Goal: Subscribe to service/newsletter

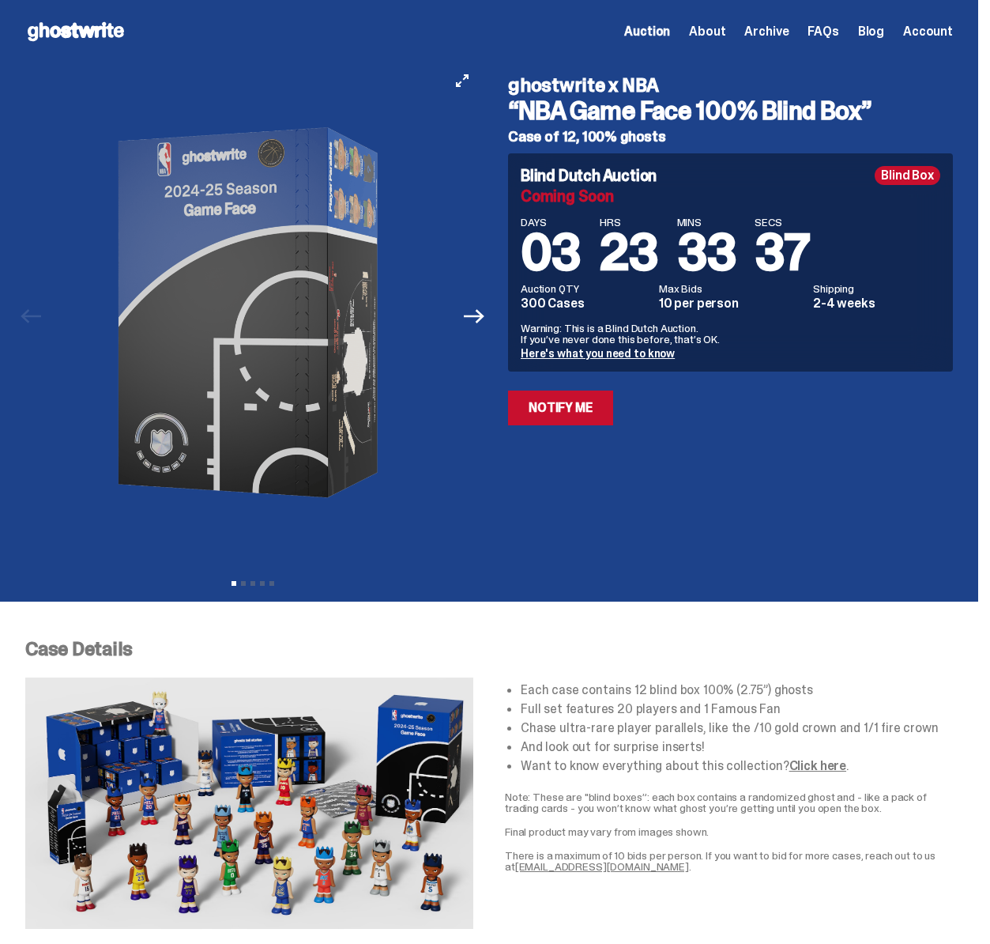
click at [486, 327] on button "Next" at bounding box center [474, 316] width 35 height 35
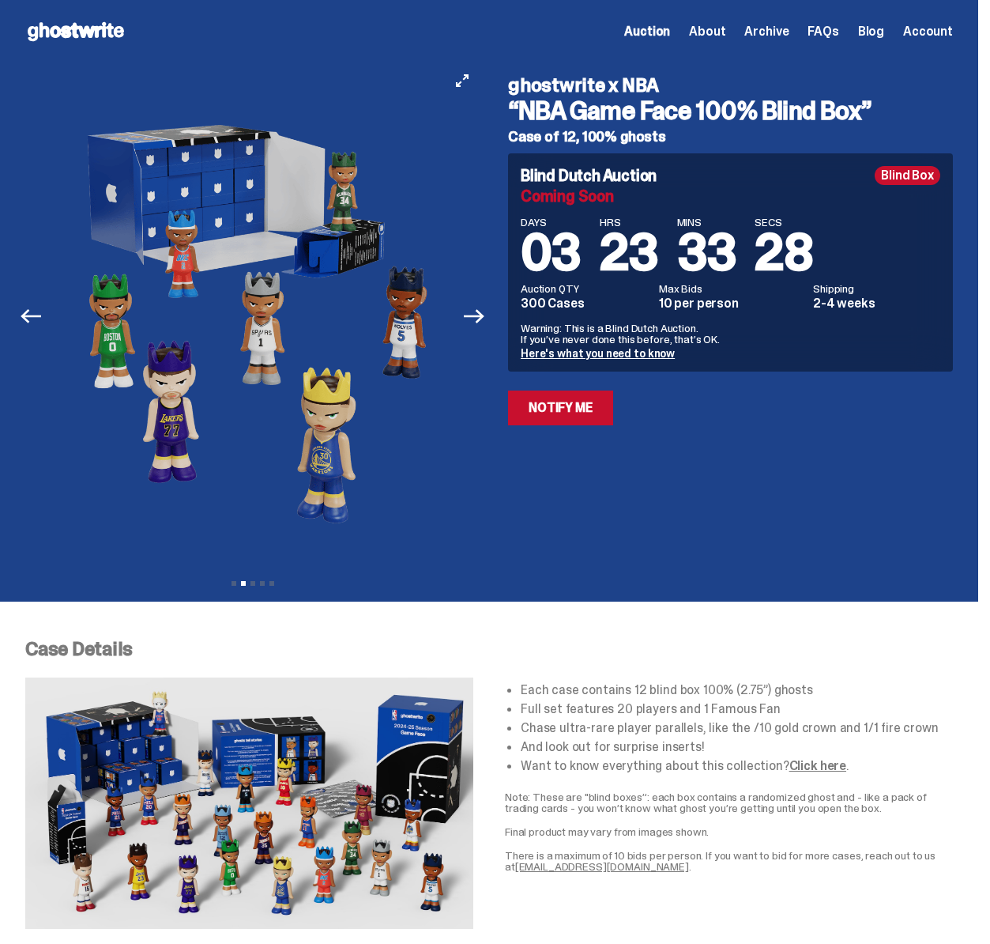
click at [485, 326] on button "Next" at bounding box center [474, 316] width 35 height 35
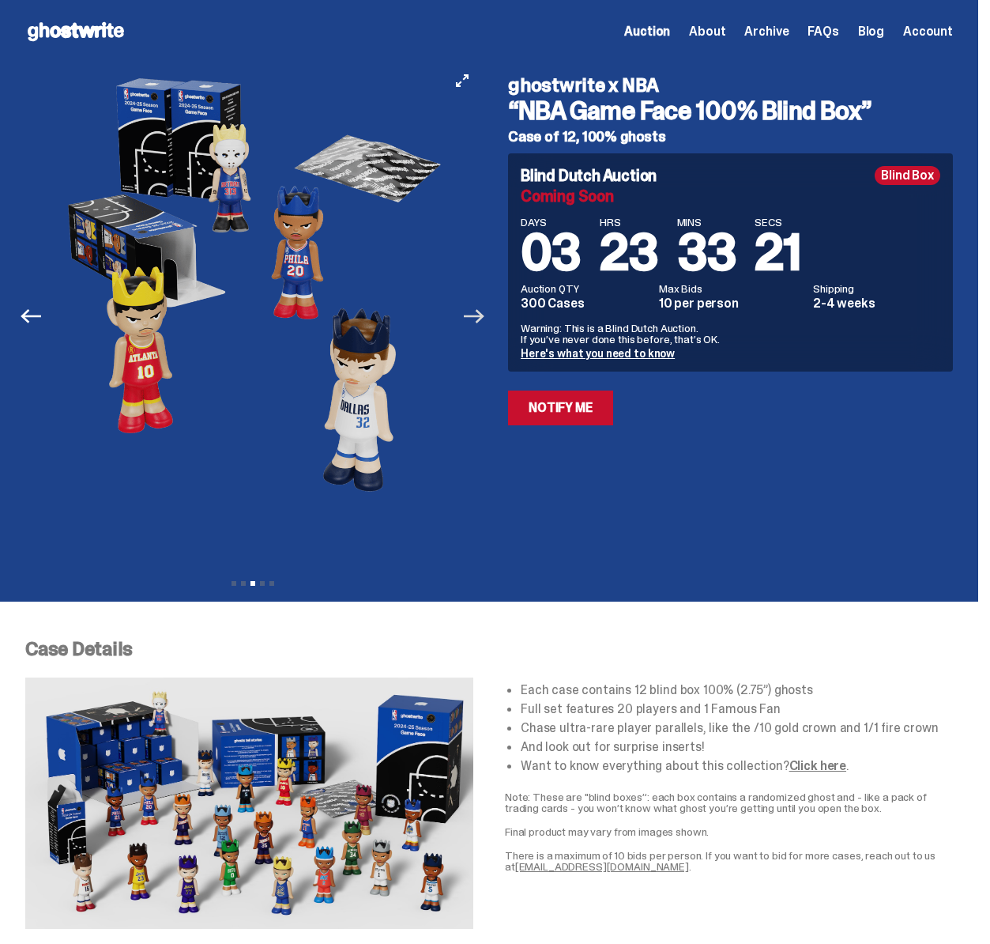
click at [484, 326] on icon "Next" at bounding box center [474, 316] width 21 height 21
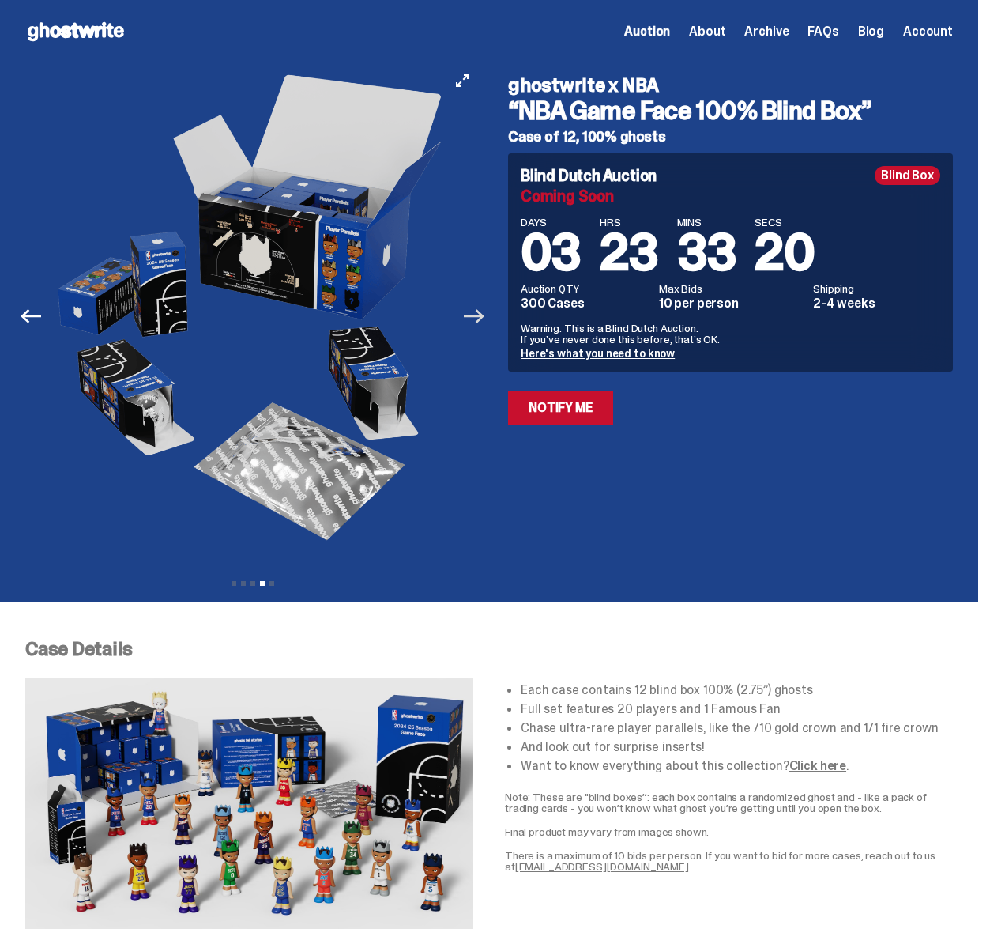
click at [484, 326] on icon "Next" at bounding box center [474, 316] width 21 height 21
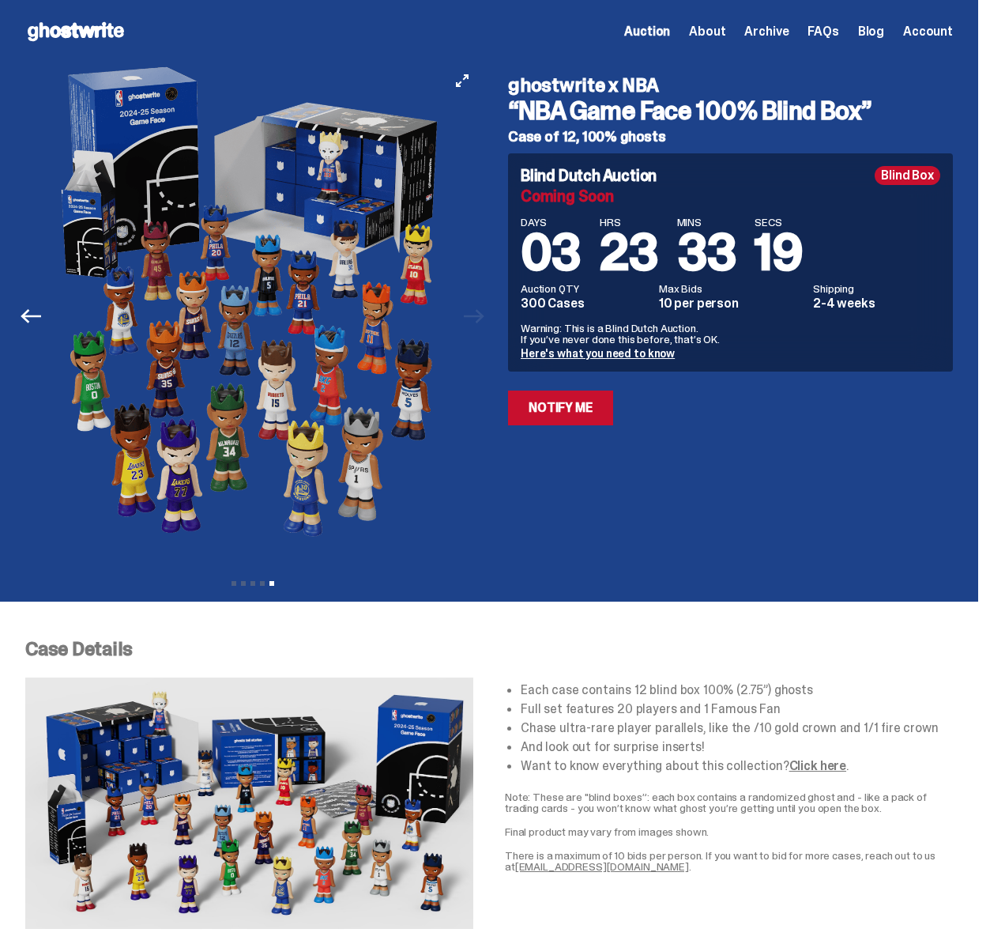
click at [480, 326] on div at bounding box center [252, 312] width 454 height 499
click at [564, 412] on link "Notify Me" at bounding box center [560, 407] width 105 height 35
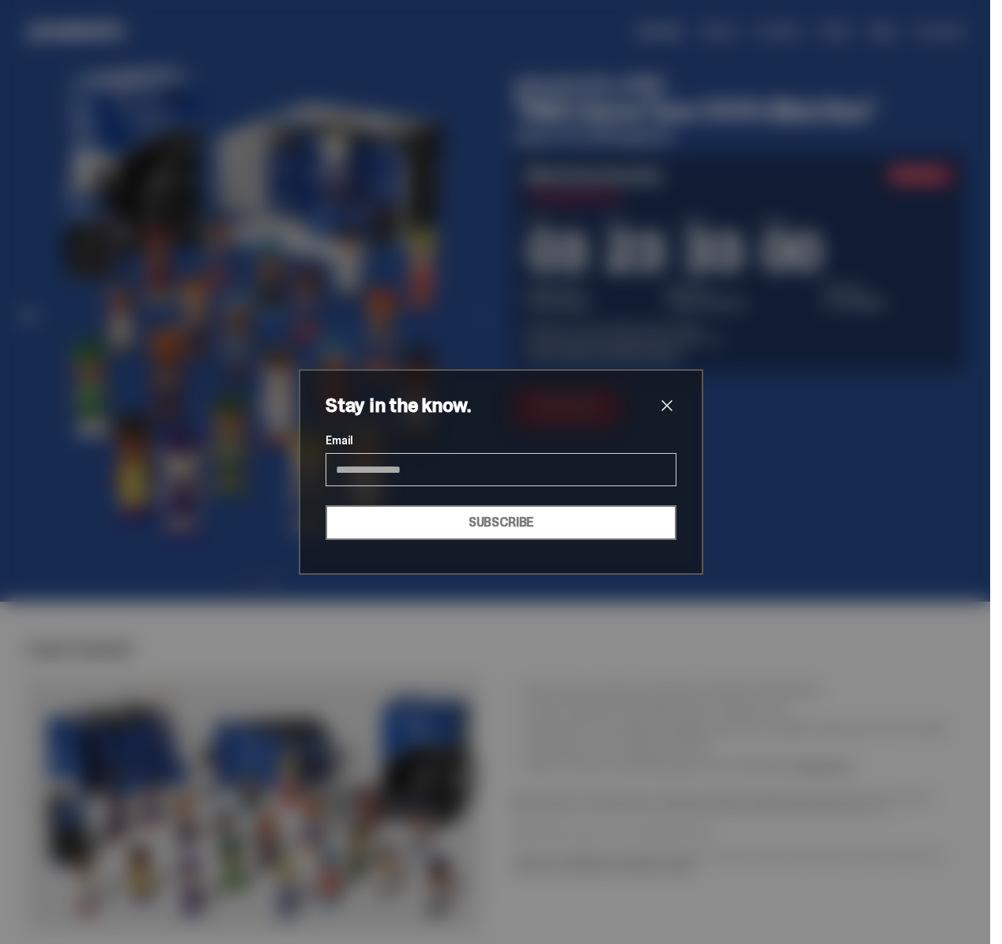
type input "**********"
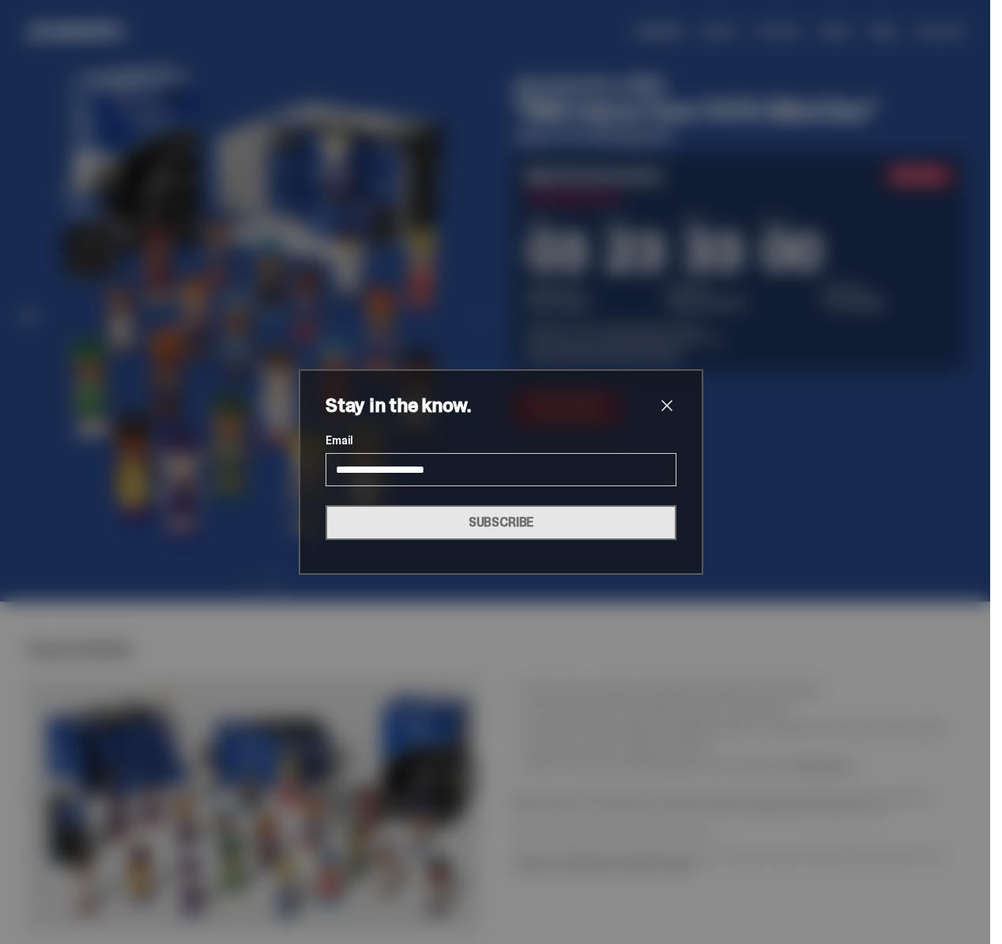
click at [588, 522] on button "SUBSCRIBE" at bounding box center [501, 522] width 351 height 35
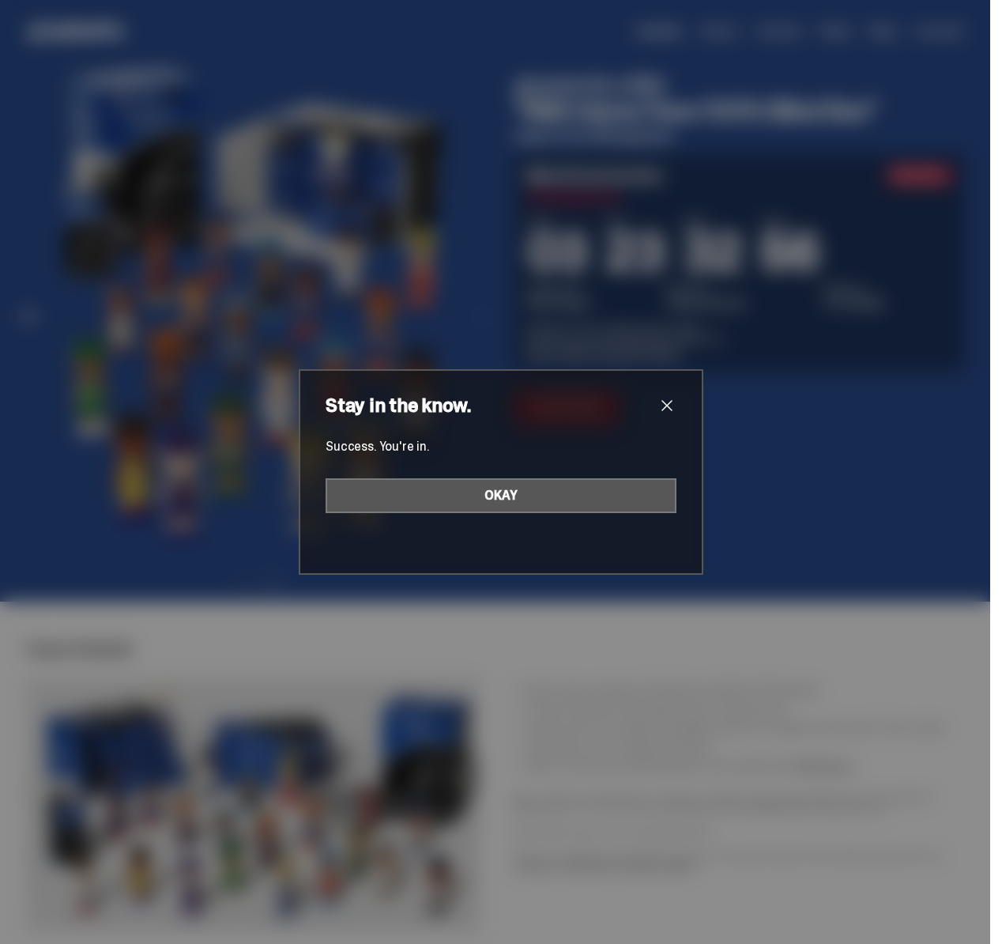
click at [525, 506] on button "OKAY" at bounding box center [501, 495] width 351 height 35
